Goal: Task Accomplishment & Management: Manage account settings

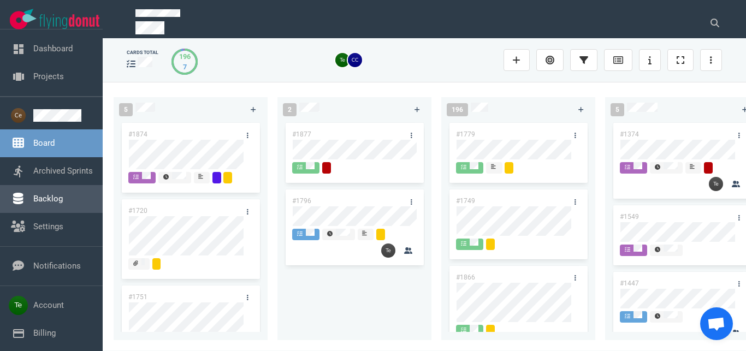
click at [57, 199] on link "Backlog" at bounding box center [48, 199] width 30 height 10
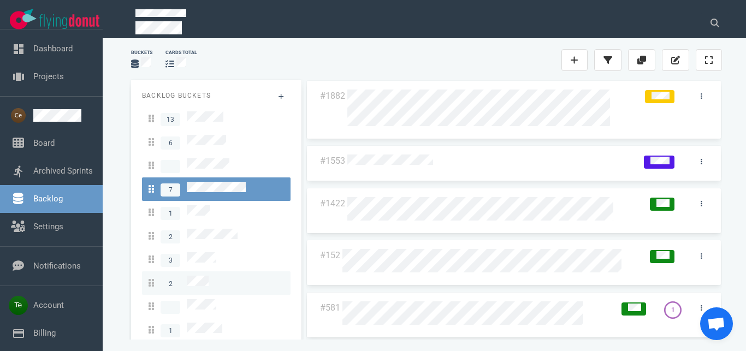
scroll to position [19, 0]
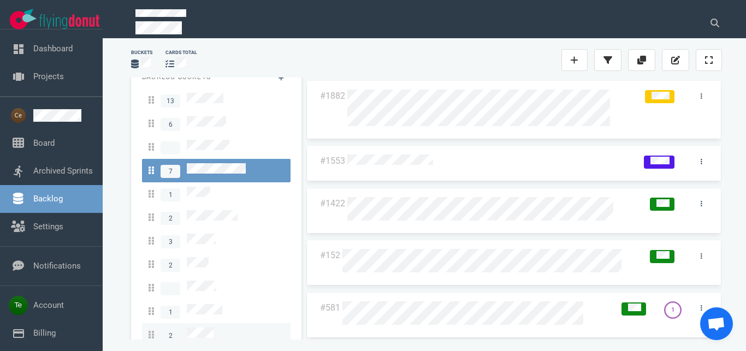
click at [210, 328] on span "2" at bounding box center [181, 335] width 65 height 15
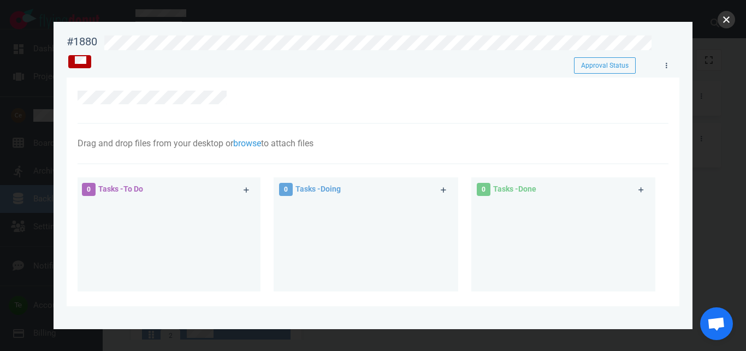
click at [728, 22] on button "close" at bounding box center [726, 19] width 17 height 17
click at [720, 26] on div at bounding box center [373, 175] width 746 height 351
click at [723, 22] on button "close" at bounding box center [726, 19] width 17 height 17
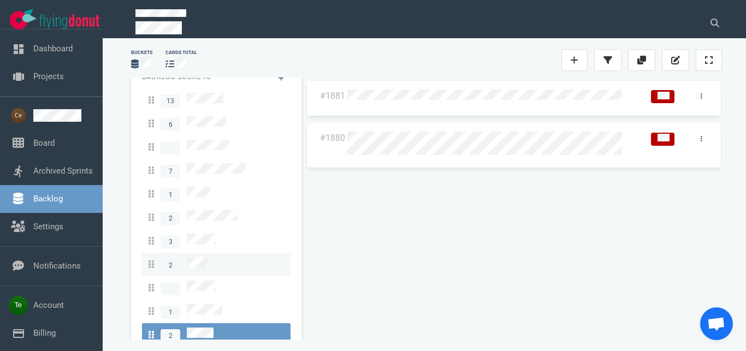
click at [200, 257] on span "2" at bounding box center [179, 264] width 60 height 15
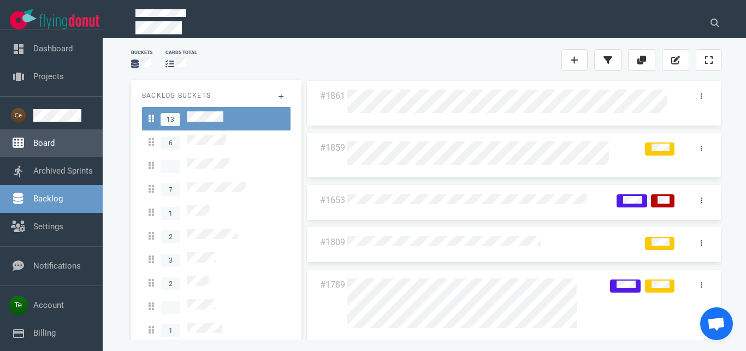
click at [55, 142] on link "Board" at bounding box center [43, 143] width 21 height 10
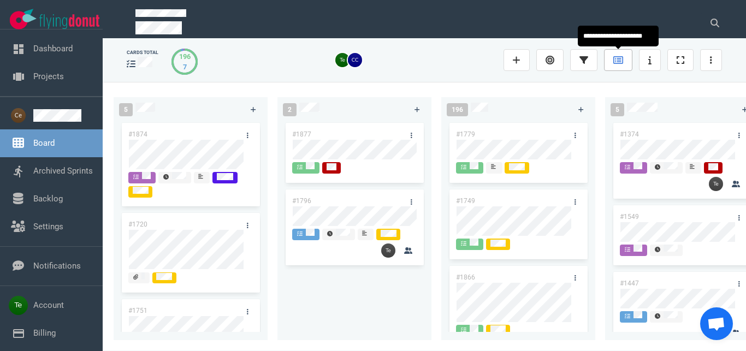
click at [617, 66] on link at bounding box center [618, 60] width 28 height 22
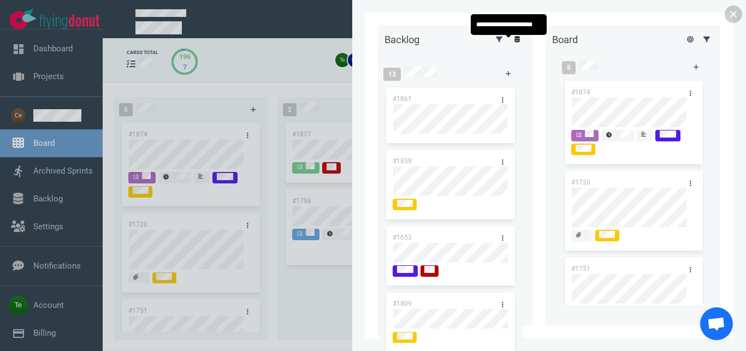
click at [515, 43] on icon at bounding box center [518, 39] width 6 height 7
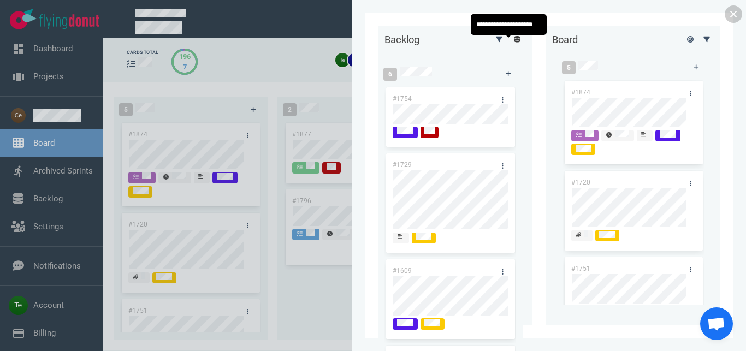
click at [515, 43] on icon at bounding box center [518, 39] width 6 height 7
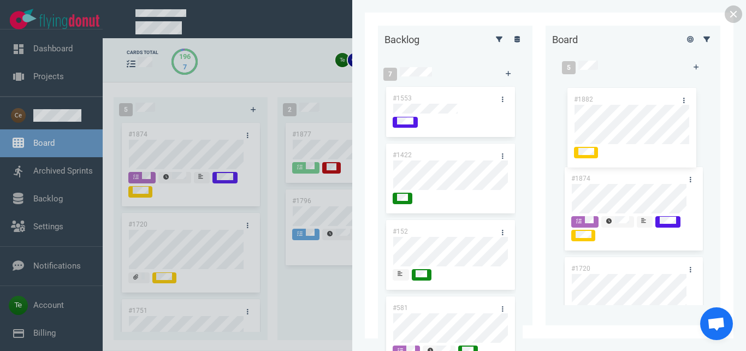
drag, startPoint x: 428, startPoint y: 97, endPoint x: 618, endPoint y: 98, distance: 190.7
click at [516, 98] on div "#1882" at bounding box center [451, 128] width 132 height 86
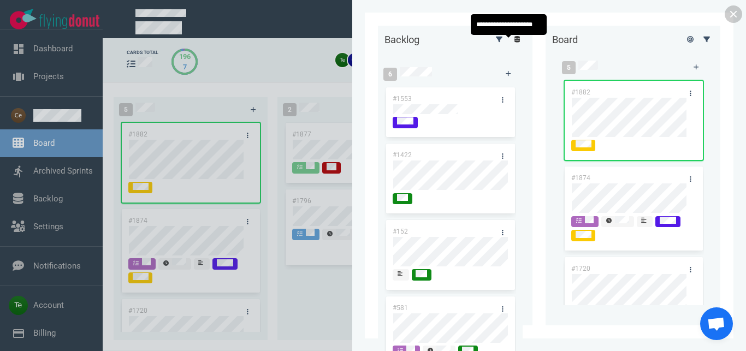
click at [512, 45] on link at bounding box center [517, 39] width 17 height 14
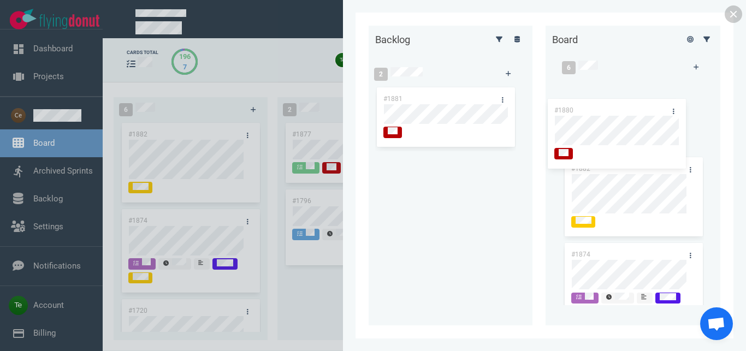
drag, startPoint x: 439, startPoint y: 160, endPoint x: 610, endPoint y: 105, distance: 179.5
click at [516, 151] on div "#1880" at bounding box center [445, 189] width 141 height 76
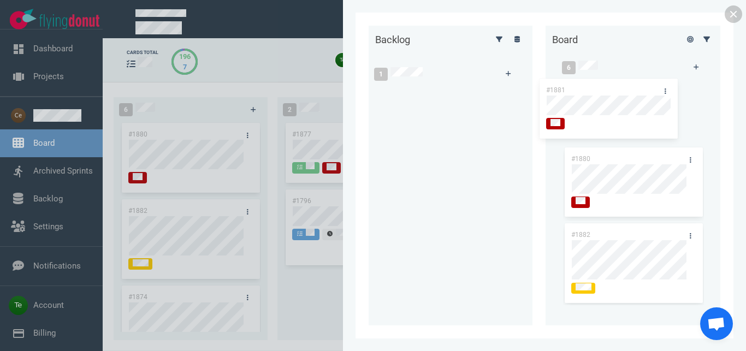
drag, startPoint x: 453, startPoint y: 96, endPoint x: 664, endPoint y: 77, distance: 211.7
click at [516, 91] on div "#1881" at bounding box center [445, 118] width 141 height 67
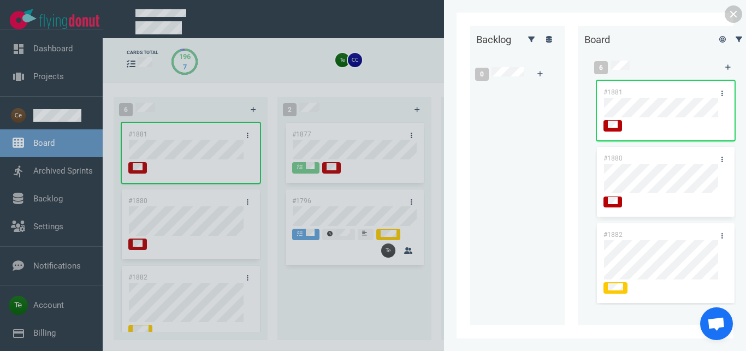
drag, startPoint x: 736, startPoint y: 15, endPoint x: 541, endPoint y: 61, distance: 200.4
click at [735, 15] on link at bounding box center [733, 13] width 17 height 17
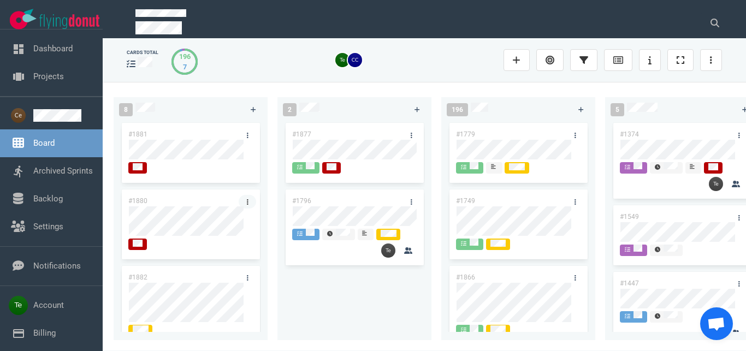
click at [239, 197] on link at bounding box center [247, 202] width 17 height 14
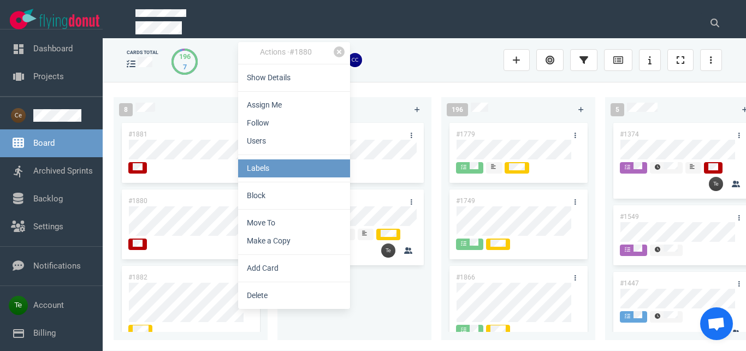
click at [287, 168] on link "Labels" at bounding box center [294, 169] width 112 height 18
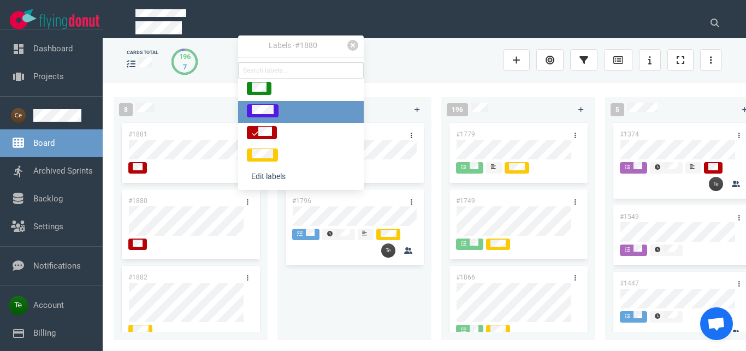
click at [274, 110] on div at bounding box center [263, 111] width 22 height 12
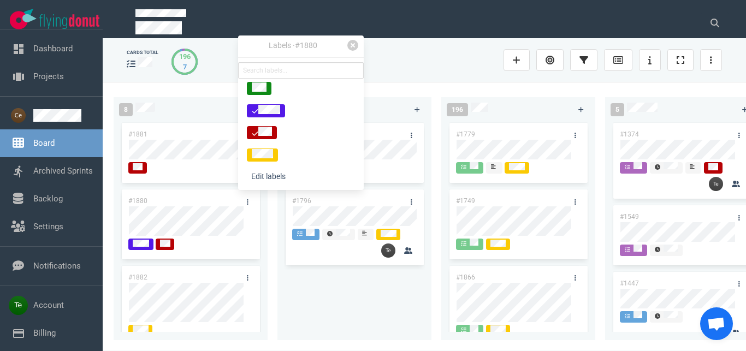
click at [269, 211] on div "8 #1881 #1880 #1882 #1874 #1720 #1751 #1747 #1721" at bounding box center [196, 217] width 164 height 252
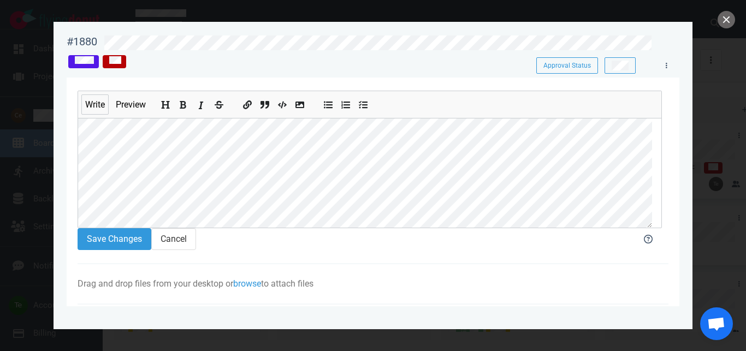
click at [198, 104] on icon "Add italic text" at bounding box center [201, 105] width 9 height 9
click at [118, 250] on button "Save Changes" at bounding box center [115, 239] width 74 height 22
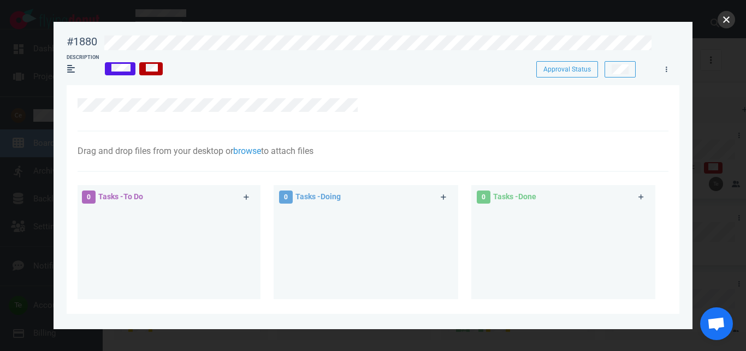
click at [723, 24] on button "close" at bounding box center [726, 19] width 17 height 17
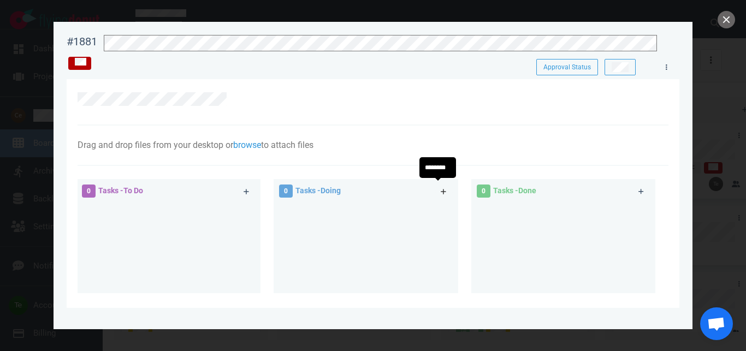
click at [441, 189] on icon at bounding box center [444, 191] width 6 height 7
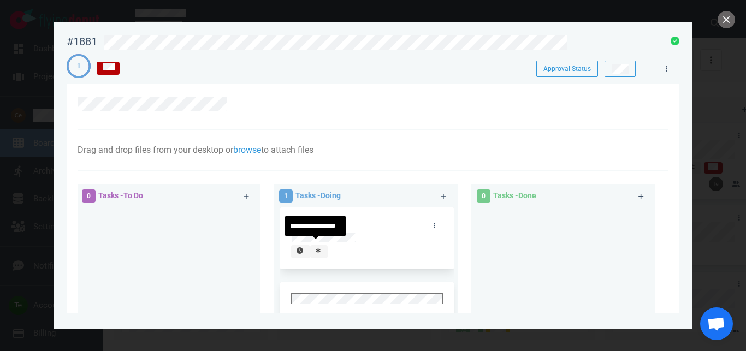
click at [316, 248] on icon at bounding box center [318, 251] width 5 height 6
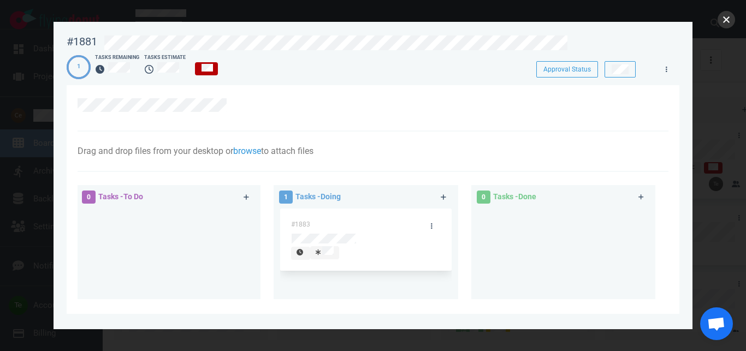
click at [728, 22] on button "close" at bounding box center [726, 19] width 17 height 17
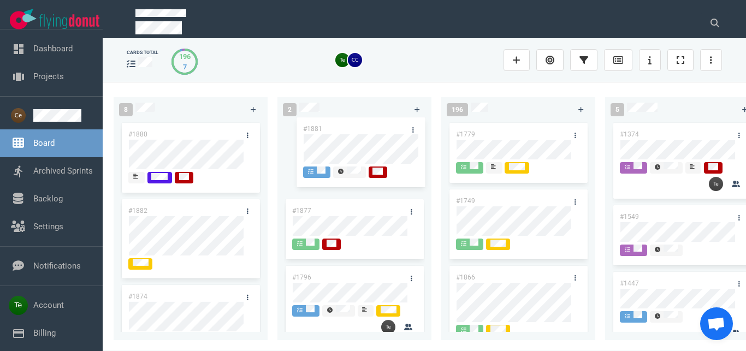
drag, startPoint x: 175, startPoint y: 132, endPoint x: 350, endPoint y: 126, distance: 174.9
click at [261, 126] on div "#1881" at bounding box center [190, 159] width 141 height 76
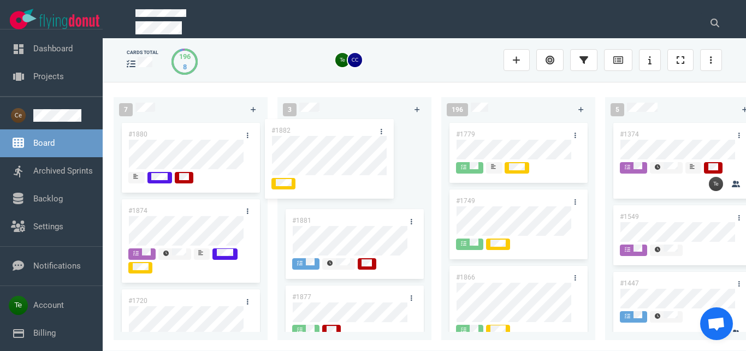
drag, startPoint x: 192, startPoint y: 209, endPoint x: 345, endPoint y: 133, distance: 171.3
click at [261, 197] on div "#1882" at bounding box center [190, 240] width 141 height 86
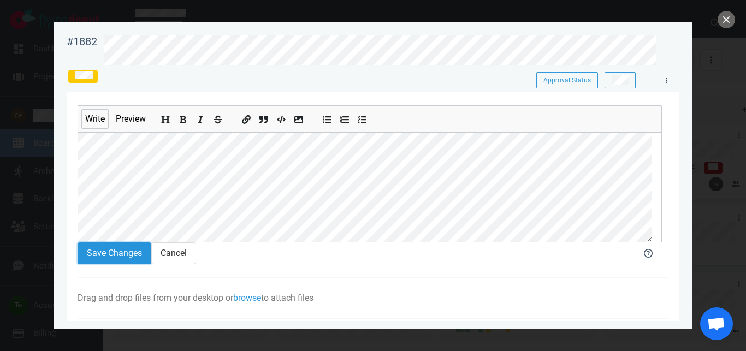
click at [134, 259] on button "Save Changes" at bounding box center [115, 254] width 74 height 22
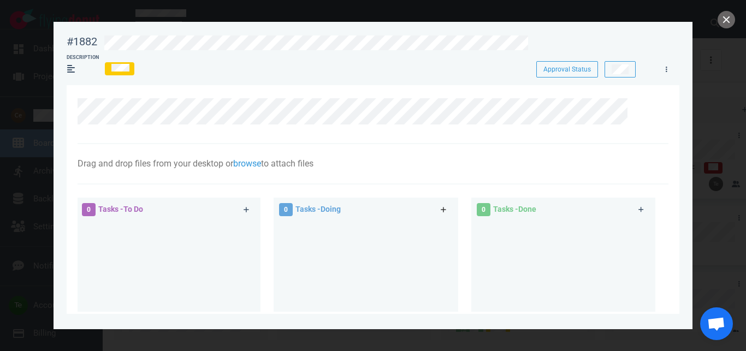
click at [441, 210] on icon at bounding box center [443, 209] width 5 height 5
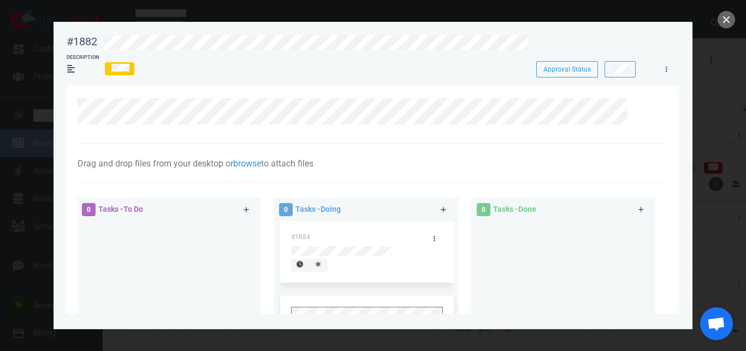
scroll to position [134, 0]
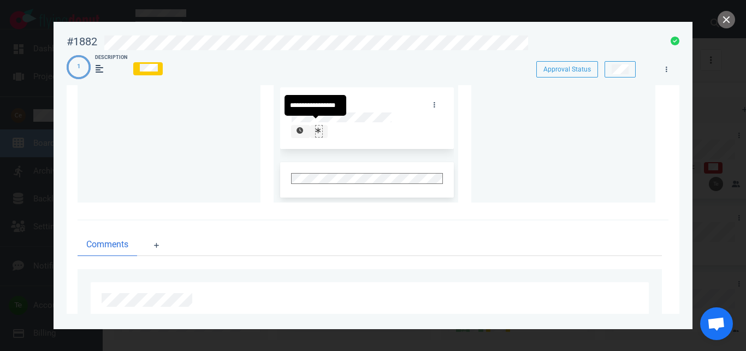
click at [316, 127] on icon at bounding box center [318, 130] width 5 height 7
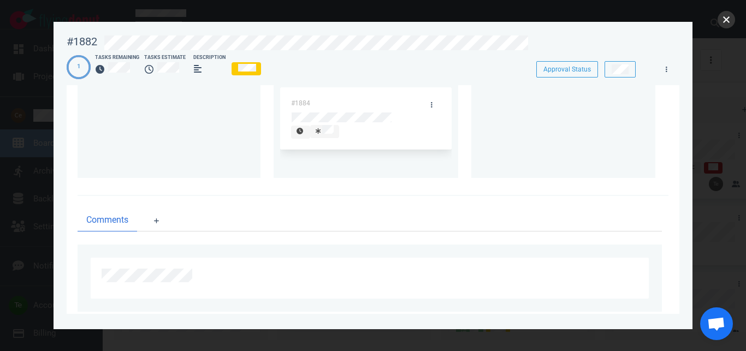
click at [728, 18] on button "close" at bounding box center [726, 19] width 17 height 17
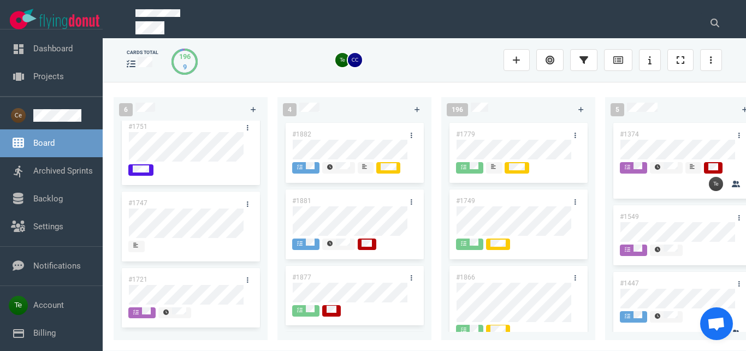
scroll to position [21, 0]
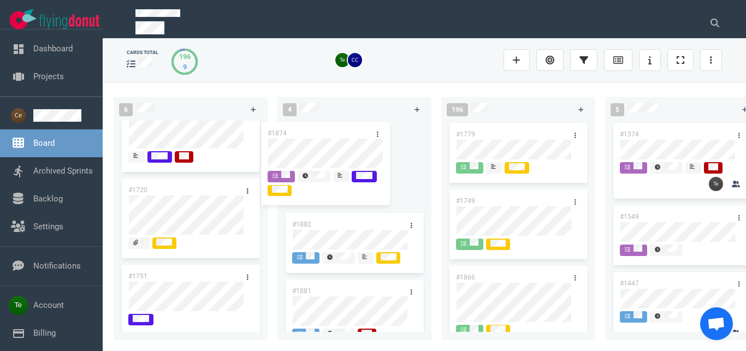
drag, startPoint x: 199, startPoint y: 186, endPoint x: 338, endPoint y: 129, distance: 150.5
click at [261, 176] on div "#1874" at bounding box center [190, 221] width 141 height 90
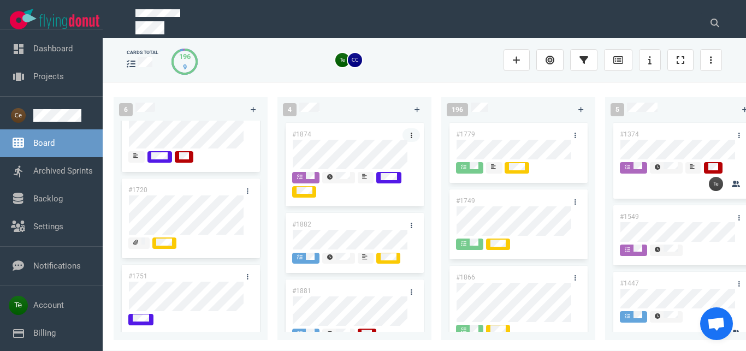
click at [403, 132] on link at bounding box center [411, 135] width 17 height 14
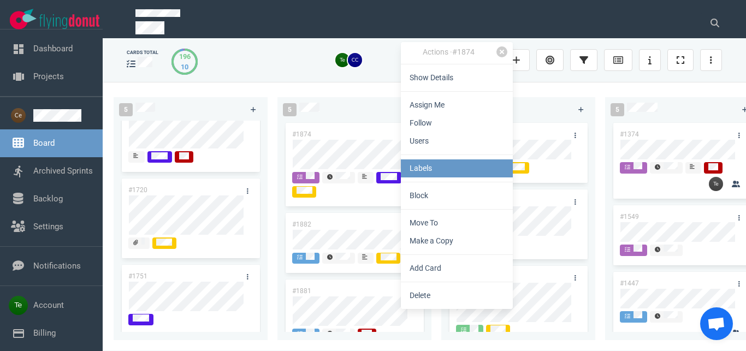
click at [442, 168] on link "Labels" at bounding box center [457, 169] width 112 height 18
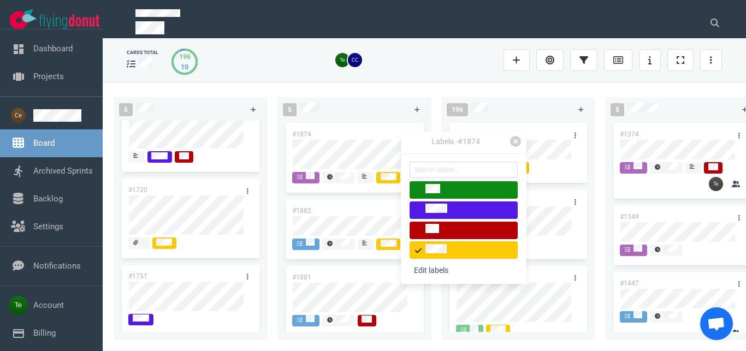
click at [379, 91] on div "5 #1874 #1882 #1881 #1877 #1796" at bounding box center [360, 217] width 164 height 252
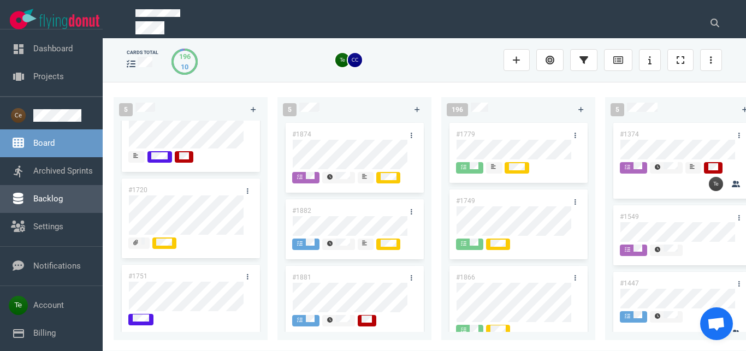
click at [52, 194] on link "Backlog" at bounding box center [48, 199] width 30 height 10
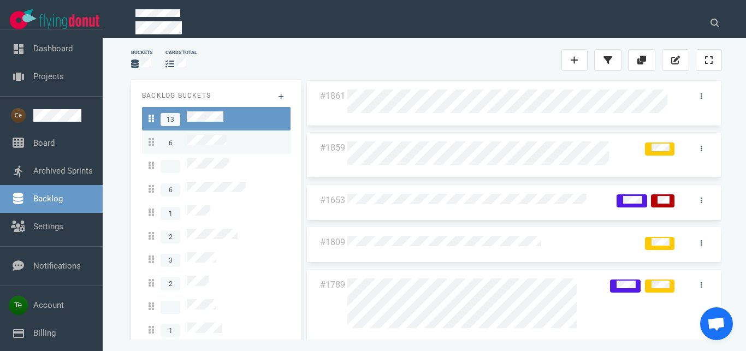
click at [233, 144] on div "6" at bounding box center [216, 142] width 135 height 15
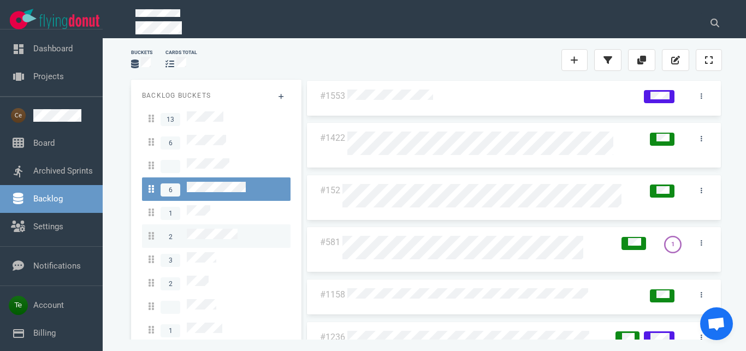
scroll to position [19, 0]
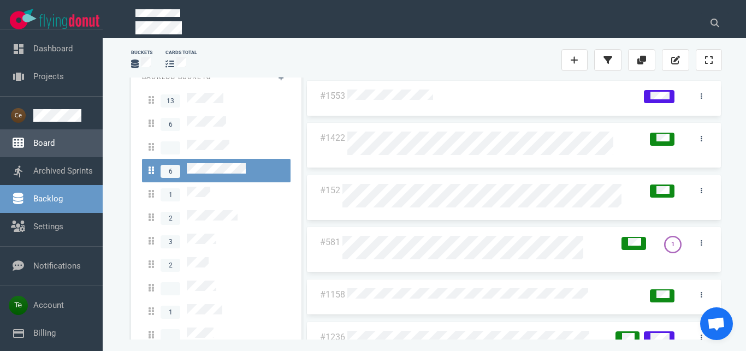
click at [33, 146] on link "Board" at bounding box center [43, 143] width 21 height 10
